Goal: Check status: Check status

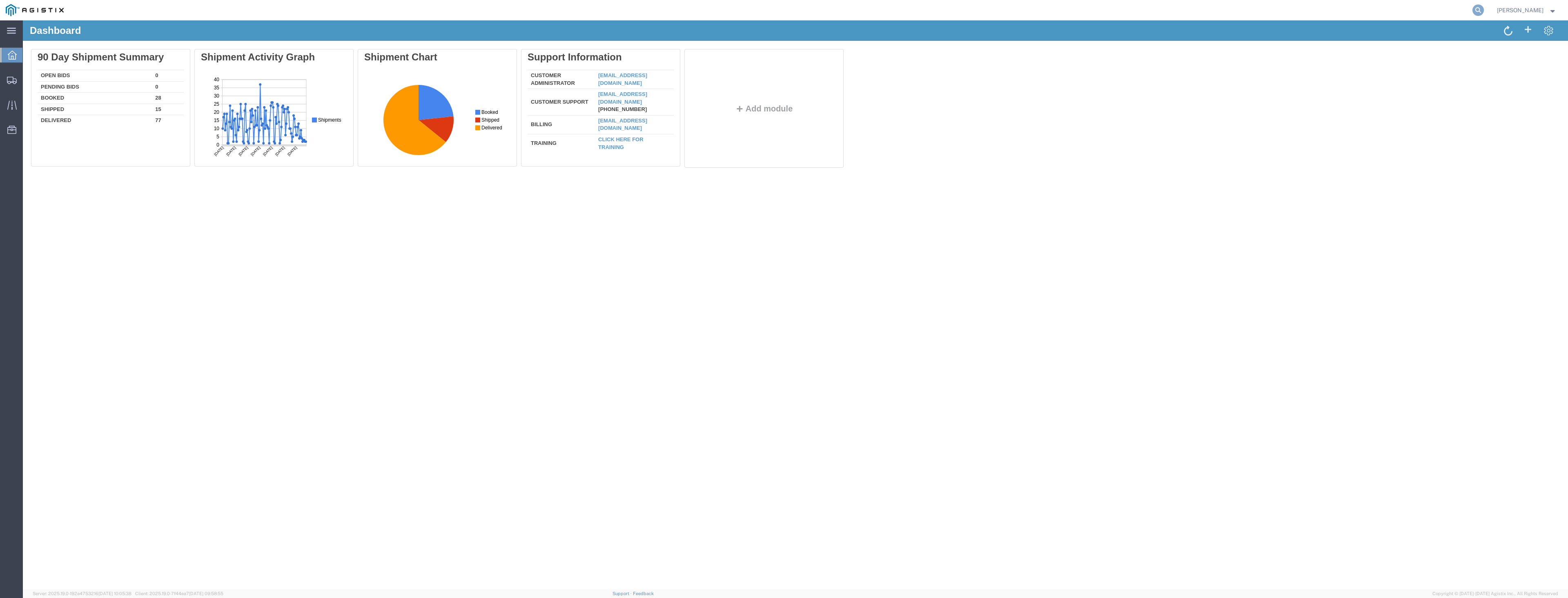
click at [1473, 8] on icon at bounding box center [1478, 10] width 12 height 12
click at [1351, 8] on input "search" at bounding box center [1348, 10] width 248 height 19
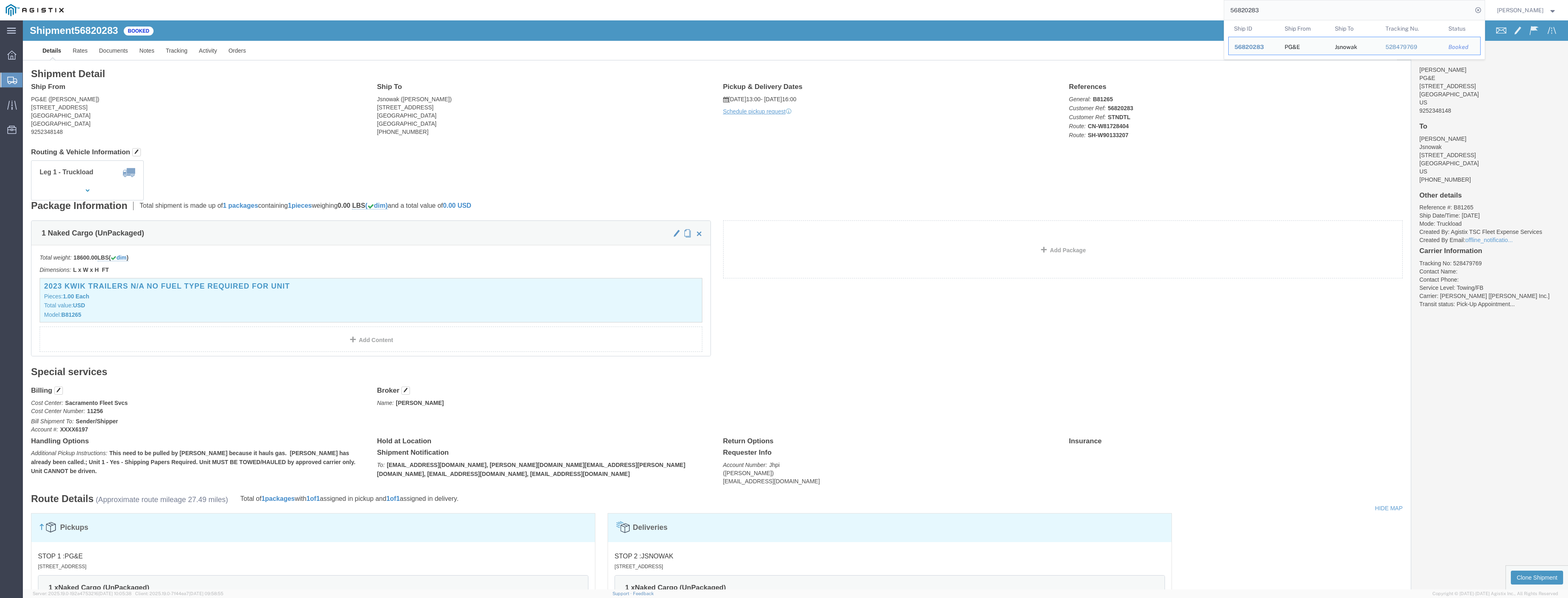
drag, startPoint x: 1271, startPoint y: 12, endPoint x: 1151, endPoint y: 13, distance: 120.0
click at [1151, 13] on div "56820283 Ship ID Ship From Ship To Tracking Nu. Status Ship ID 56820283 Ship Fr…" at bounding box center [777, 10] width 1415 height 21
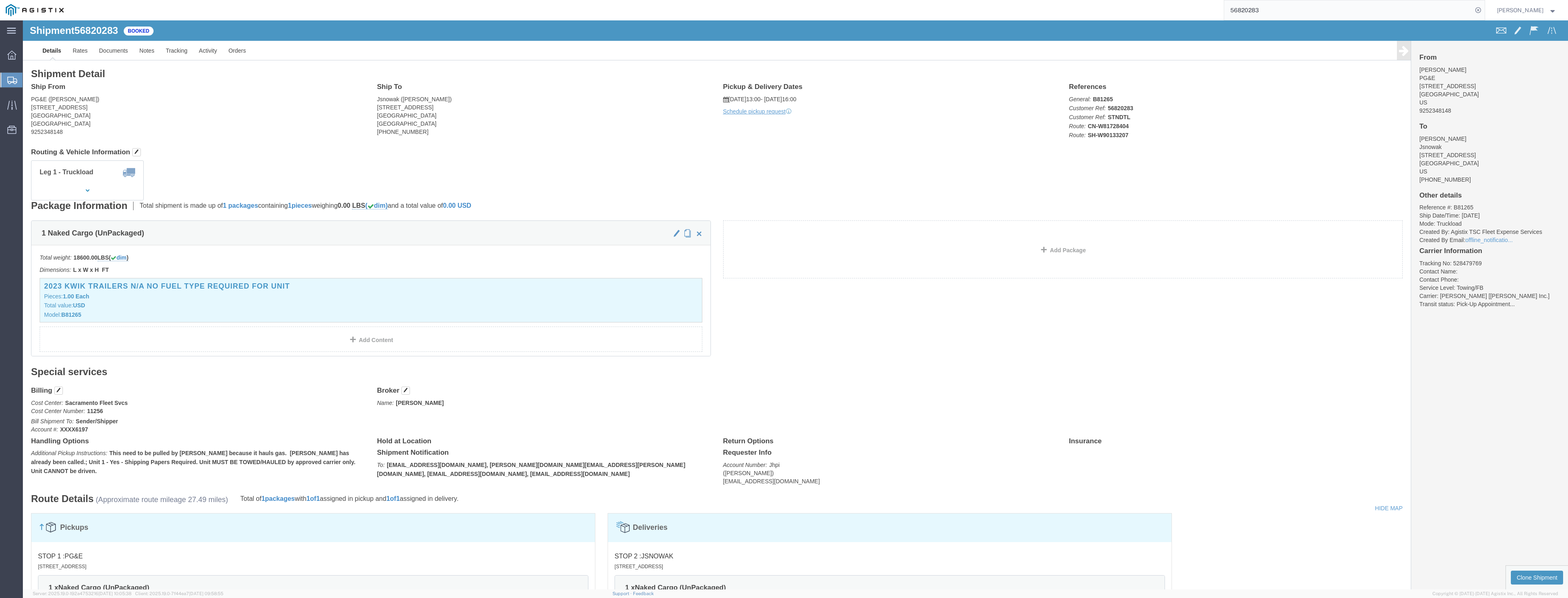
paste input "412514"
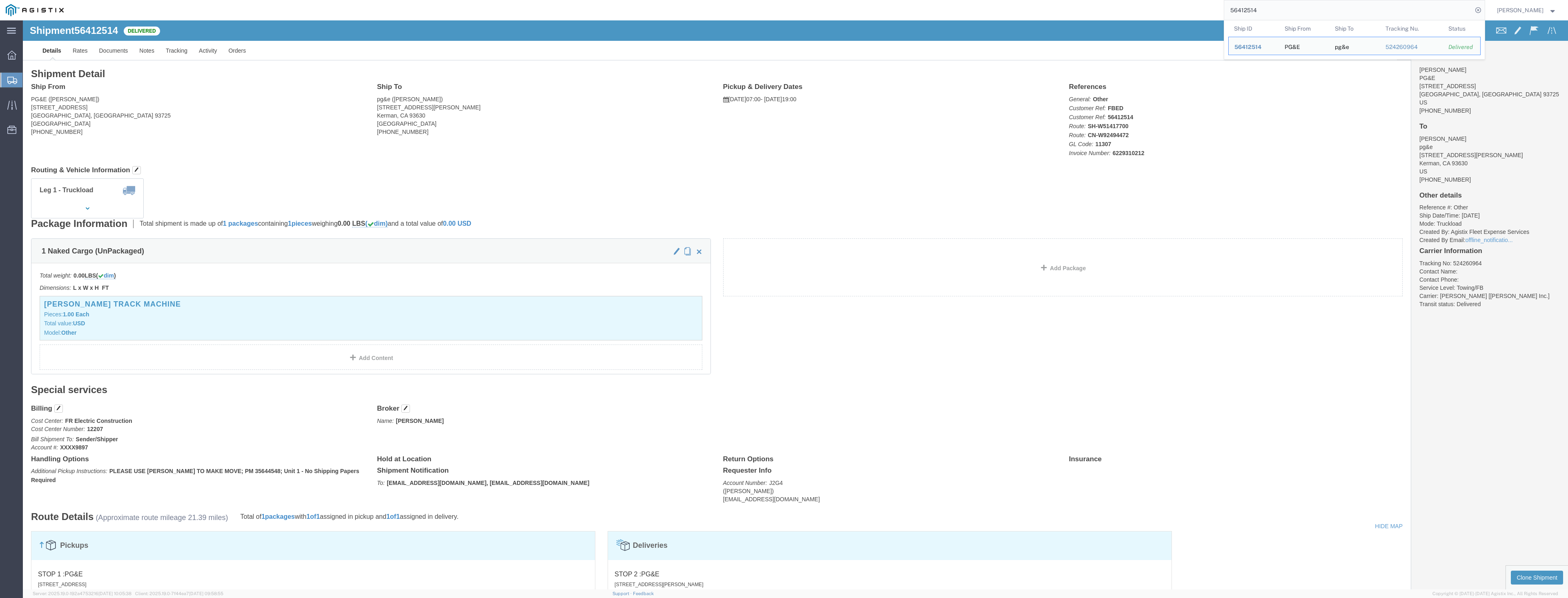
drag, startPoint x: 1309, startPoint y: 12, endPoint x: 1148, endPoint y: 17, distance: 161.1
click at [1148, 17] on div "56412514 Ship ID Ship From Ship To Tracking Nu. Status Ship ID 56412514 Ship Fr…" at bounding box center [777, 10] width 1415 height 21
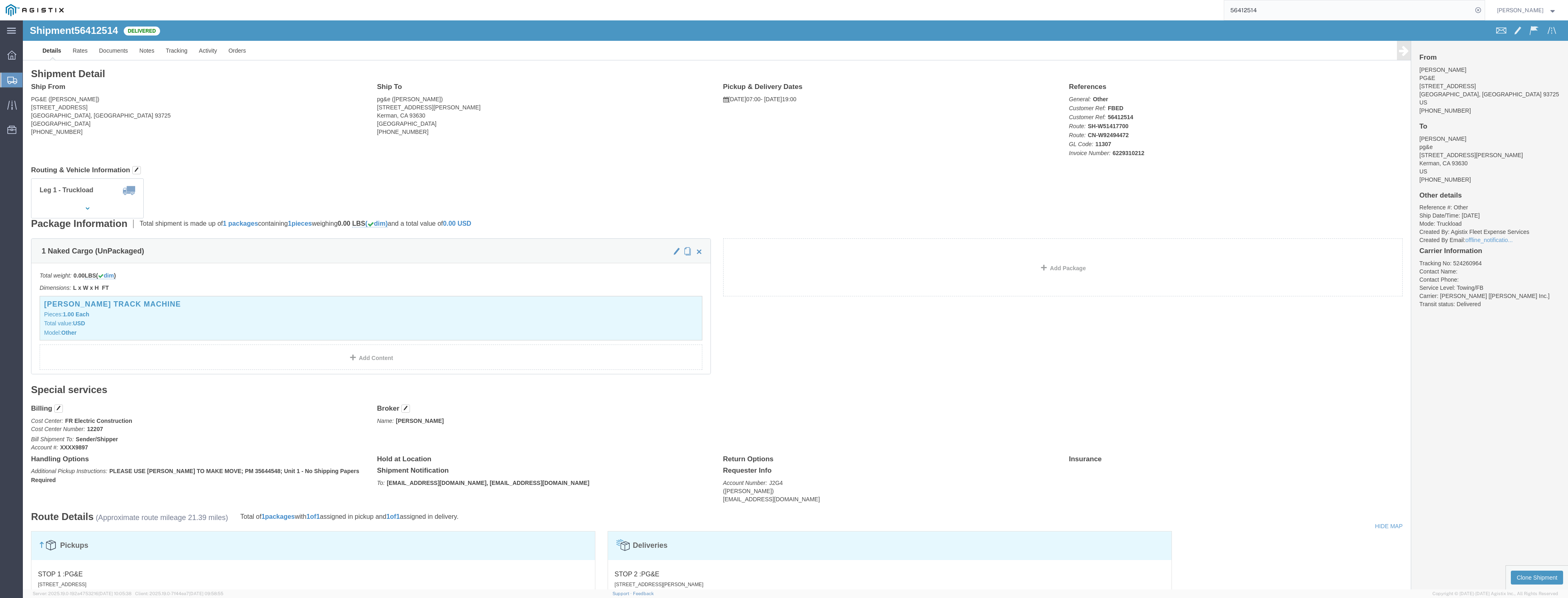
paste input "501000"
type input "56501000"
click at [1536, 12] on span "[PERSON_NAME]" at bounding box center [1520, 10] width 46 height 9
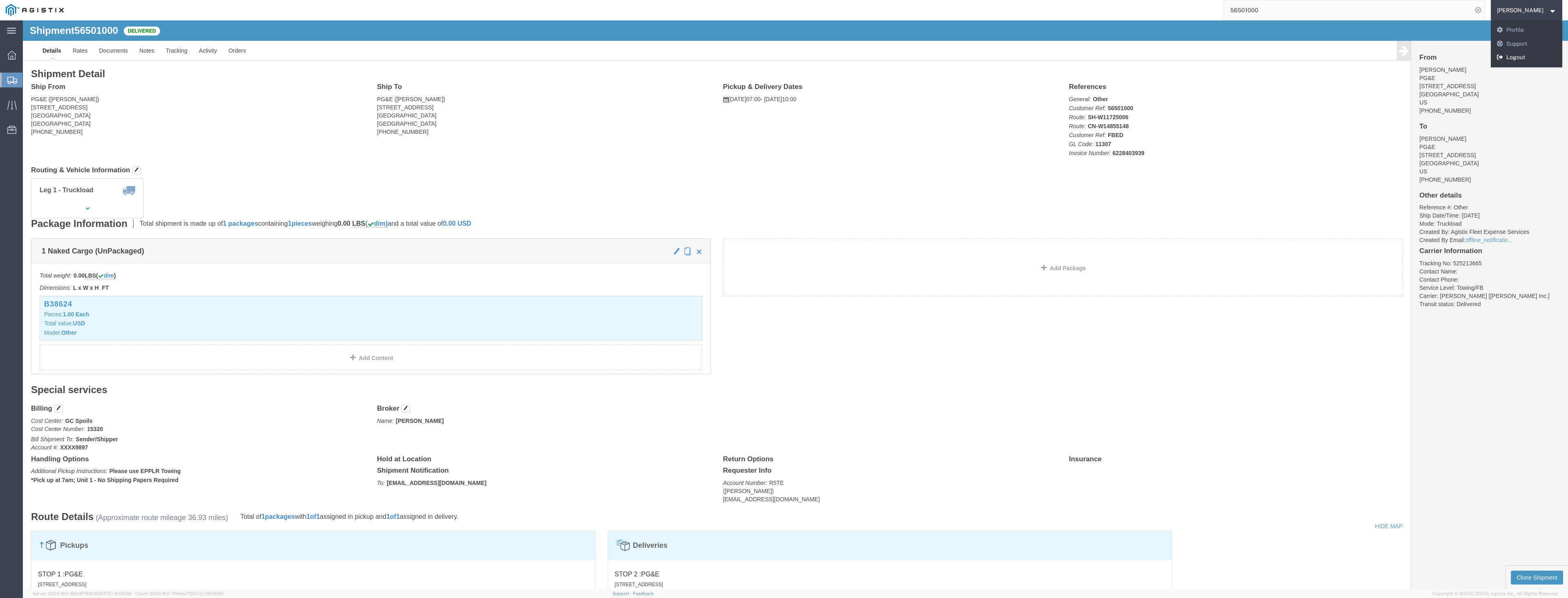
click at [1521, 54] on link "Logout" at bounding box center [1527, 57] width 72 height 14
